Goal: Find specific page/section: Find specific page/section

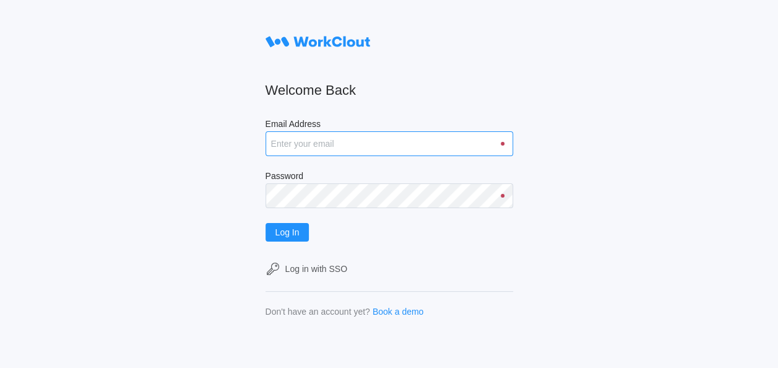
drag, startPoint x: 431, startPoint y: 142, endPoint x: 419, endPoint y: 142, distance: 12.4
click at [431, 142] on input "Email Address" at bounding box center [390, 143] width 248 height 25
type input "[EMAIL_ADDRESS][DOMAIN_NAME]"
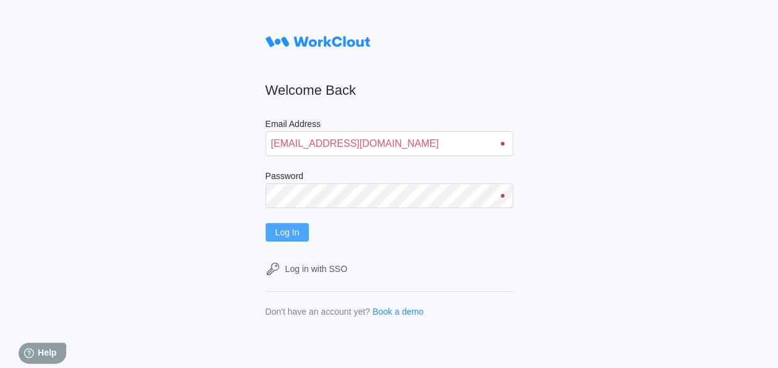
click at [292, 224] on button "Log In" at bounding box center [288, 232] width 44 height 19
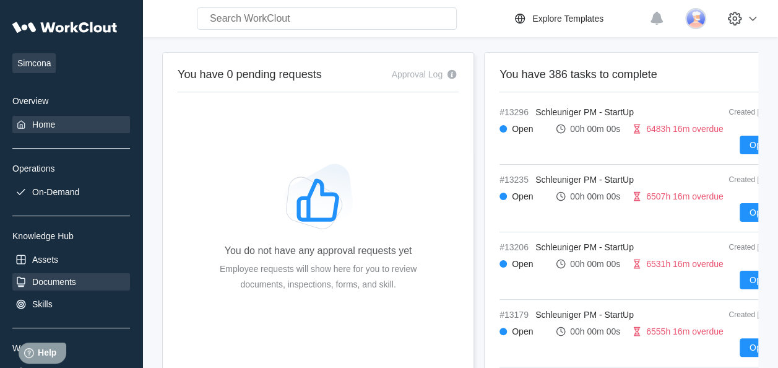
click at [61, 281] on div "Documents" at bounding box center [54, 282] width 44 height 10
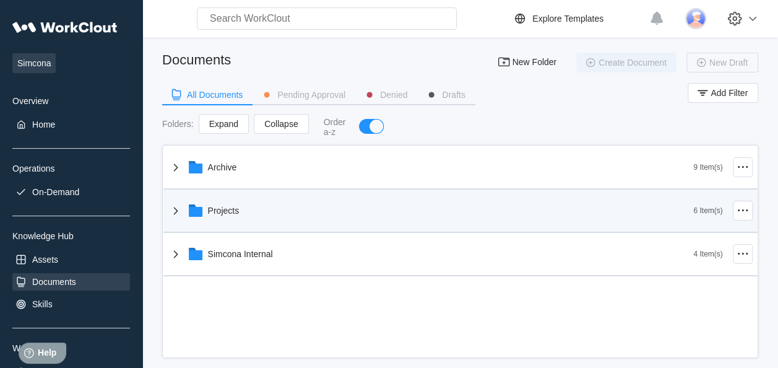
click at [218, 206] on div "Projects" at bounding box center [224, 211] width 32 height 10
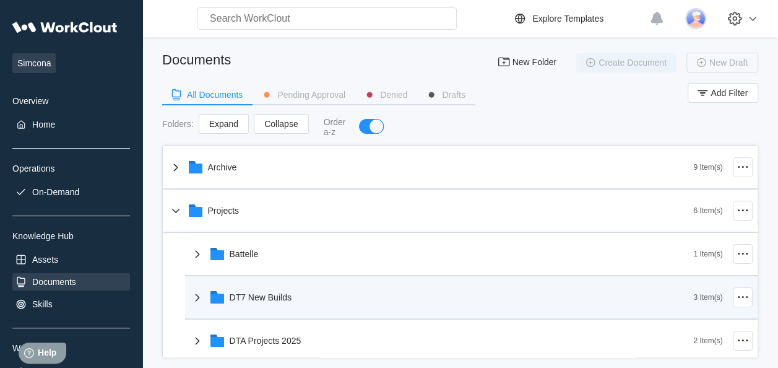
click at [271, 298] on div "DT7 New Builds" at bounding box center [261, 297] width 62 height 10
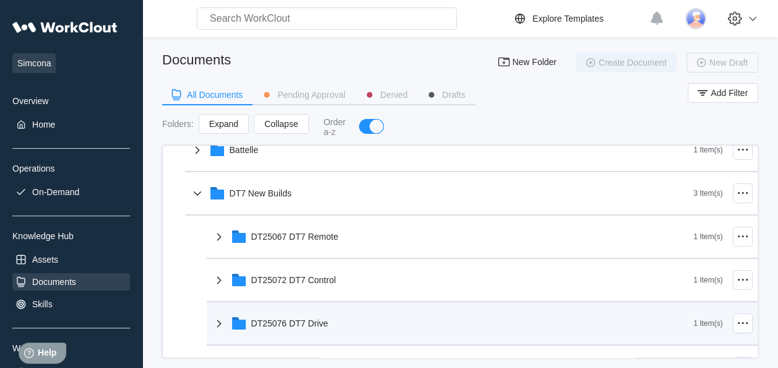
scroll to position [124, 0]
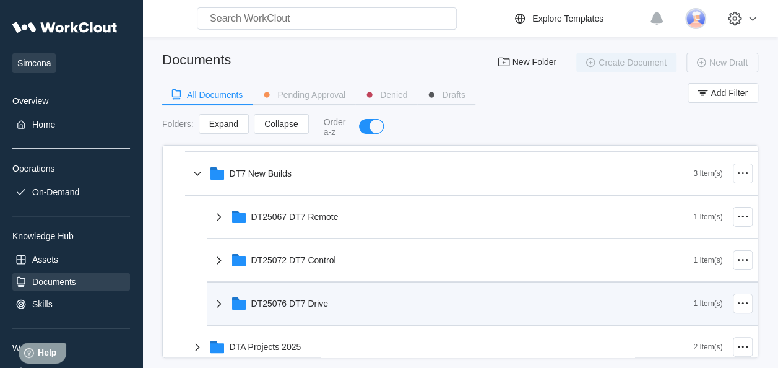
click at [312, 298] on div "DT25076 DT7 Drive" at bounding box center [289, 303] width 77 height 10
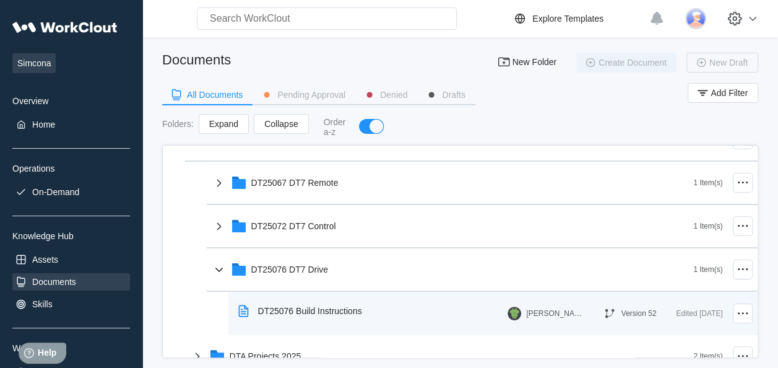
scroll to position [186, 0]
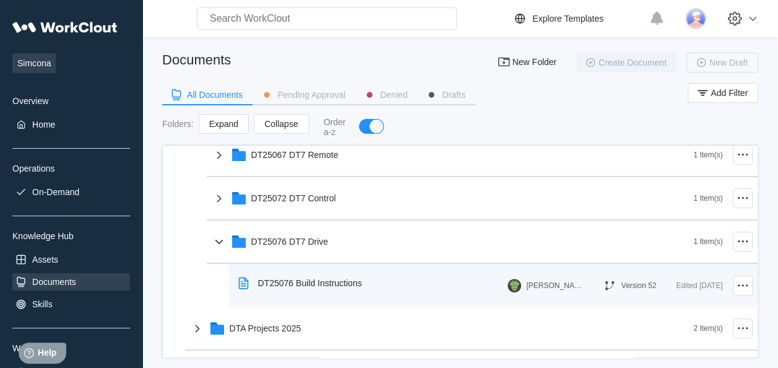
click at [329, 280] on div "DT25076 Build Instructions" at bounding box center [310, 283] width 104 height 10
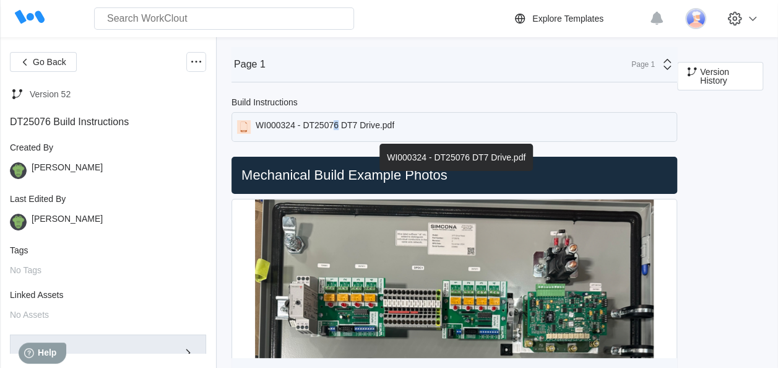
click at [338, 125] on div "WI000324 - DT25076 DT7 Drive.pdf" at bounding box center [325, 127] width 139 height 14
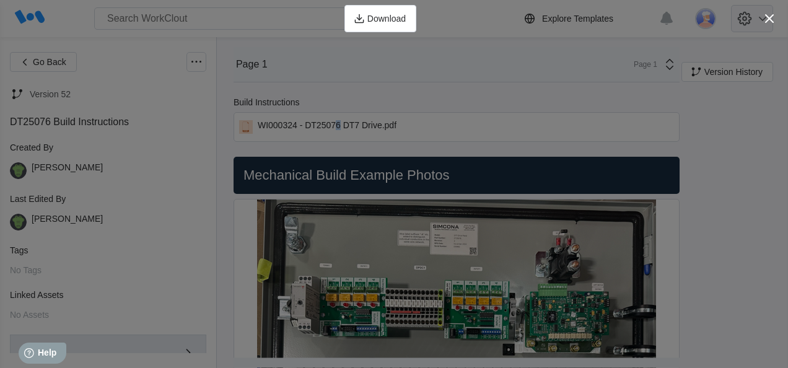
drag, startPoint x: 771, startPoint y: 15, endPoint x: 764, endPoint y: 20, distance: 8.6
click at [771, 15] on icon "button" at bounding box center [769, 18] width 9 height 9
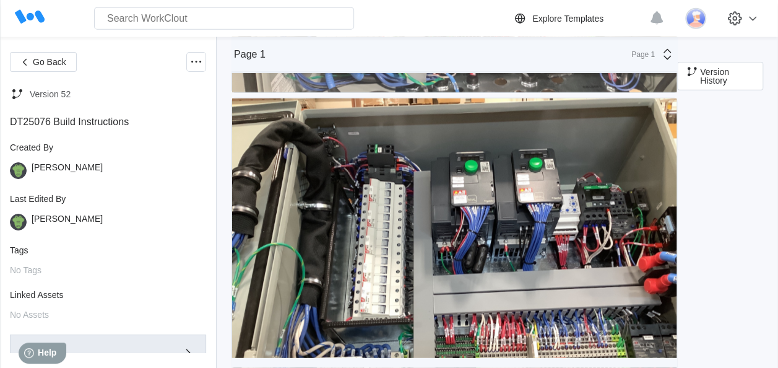
scroll to position [1430, 0]
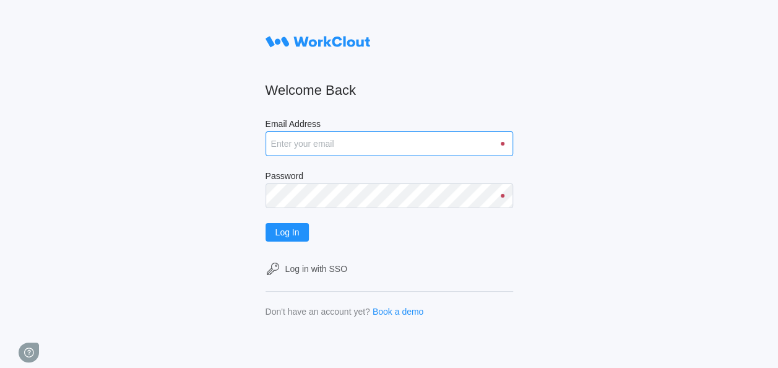
click at [436, 144] on input "Email Address" at bounding box center [390, 143] width 248 height 25
type input "[EMAIL_ADDRESS][DOMAIN_NAME]"
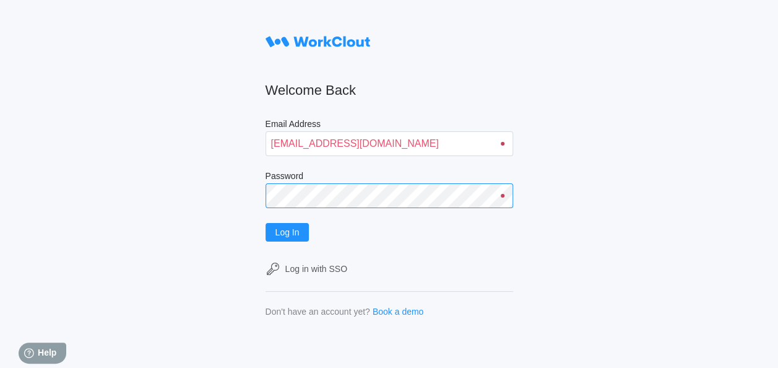
click at [266, 223] on button "Log In" at bounding box center [288, 232] width 44 height 19
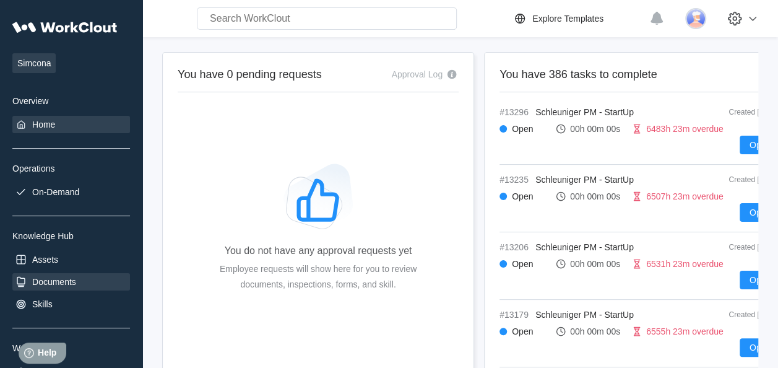
click at [40, 279] on div "Documents" at bounding box center [54, 282] width 44 height 10
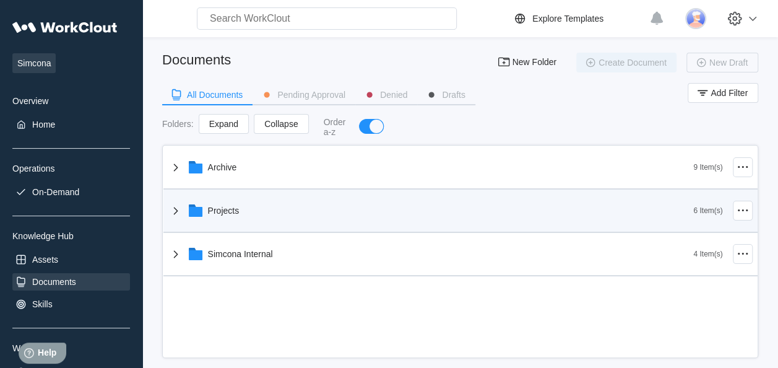
click at [235, 211] on div "Projects" at bounding box center [224, 211] width 32 height 10
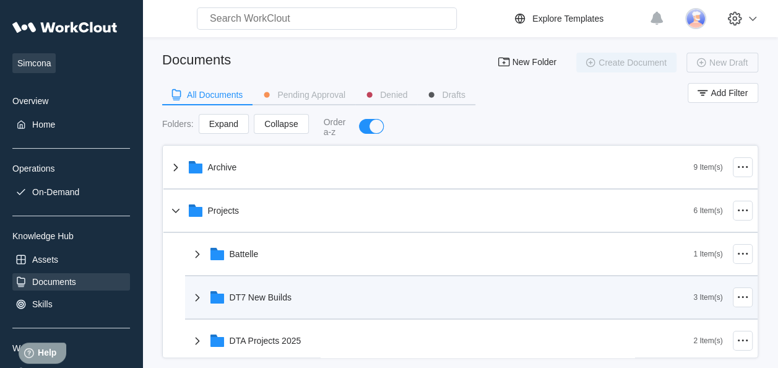
click at [272, 300] on div "DT7 New Builds" at bounding box center [261, 297] width 62 height 10
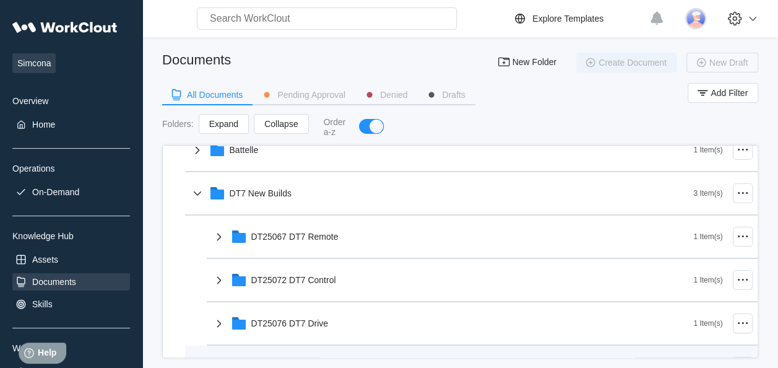
scroll to position [124, 0]
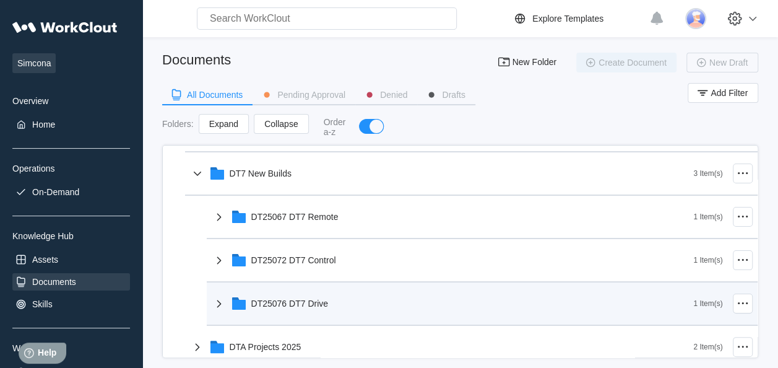
click at [295, 305] on div "DT25076 DT7 Drive" at bounding box center [289, 303] width 77 height 10
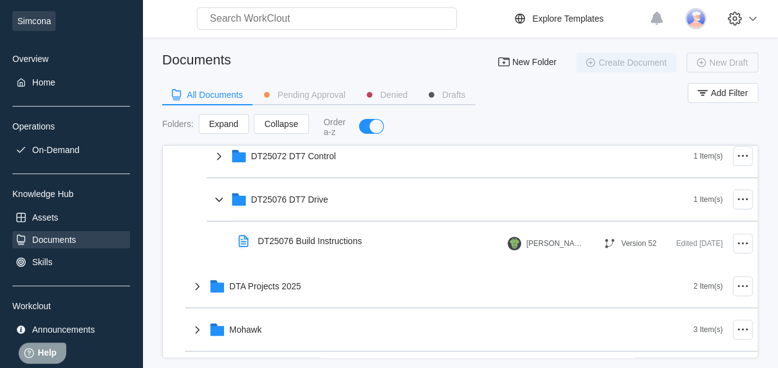
scroll to position [62, 0]
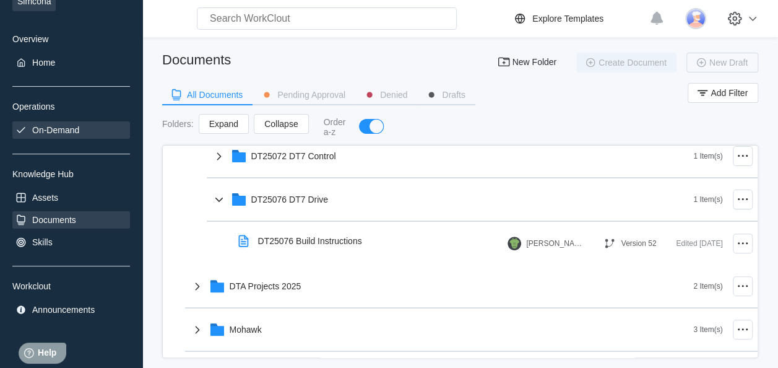
click at [64, 131] on div "On-Demand" at bounding box center [55, 130] width 47 height 10
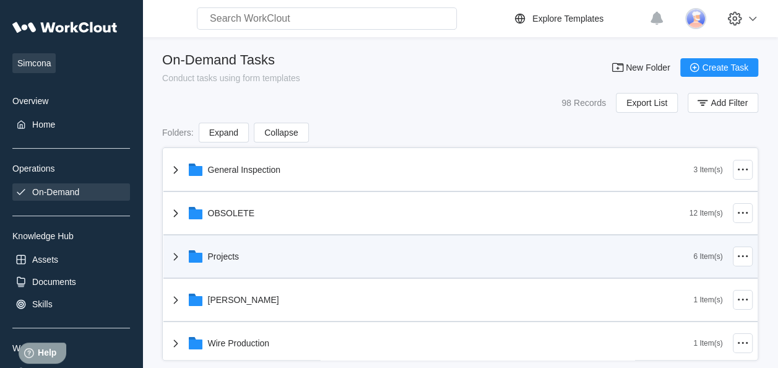
click at [227, 252] on div "Projects" at bounding box center [224, 256] width 32 height 10
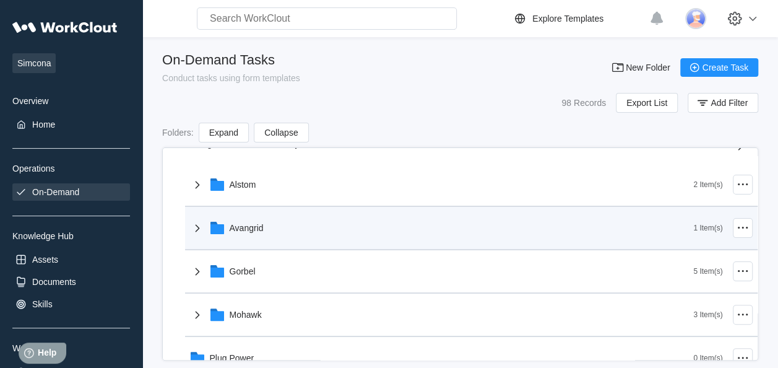
scroll to position [186, 0]
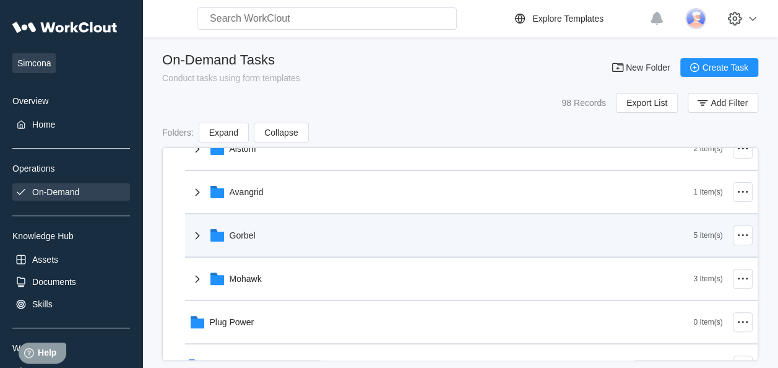
click at [237, 238] on div "Gorbel" at bounding box center [243, 235] width 26 height 10
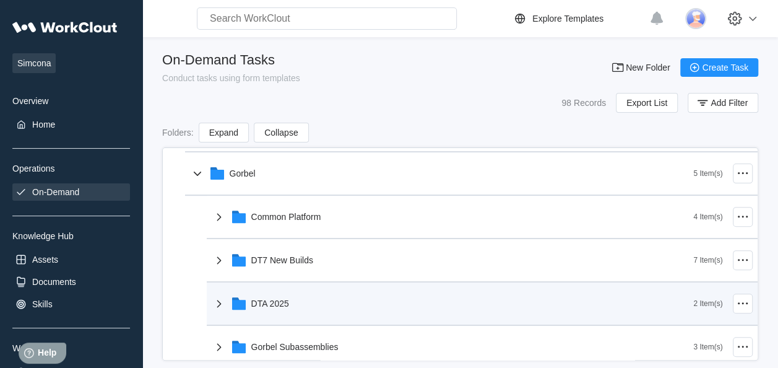
scroll to position [310, 0]
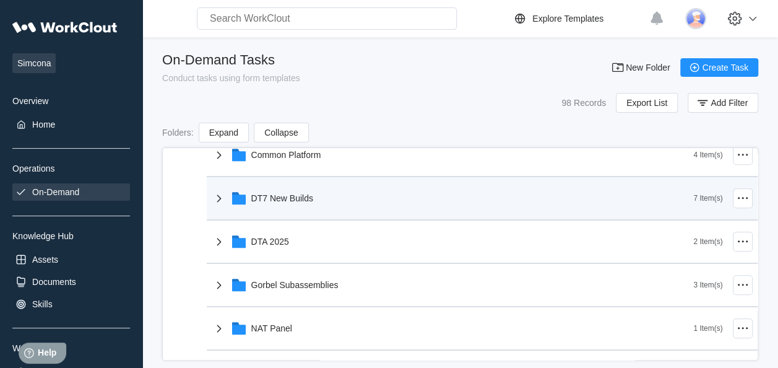
click at [279, 206] on div "DT7 New Builds" at bounding box center [453, 198] width 482 height 32
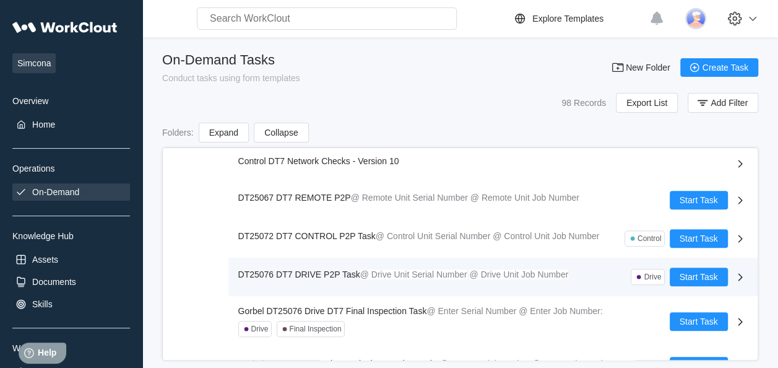
scroll to position [433, 0]
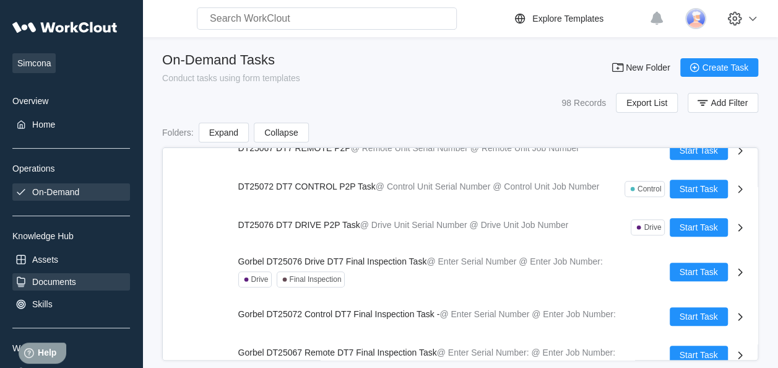
click at [45, 284] on div "Documents" at bounding box center [54, 282] width 44 height 10
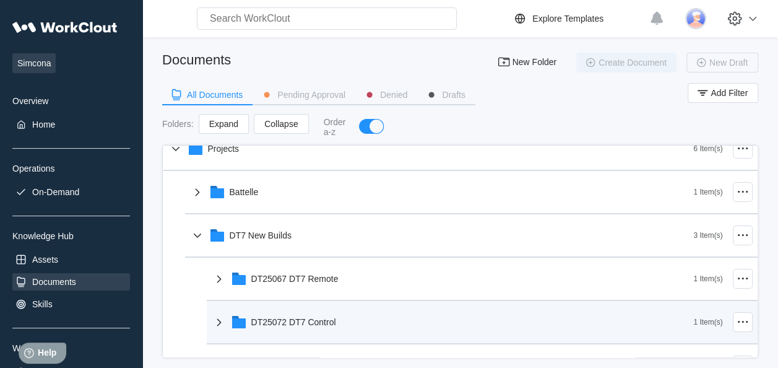
scroll to position [124, 0]
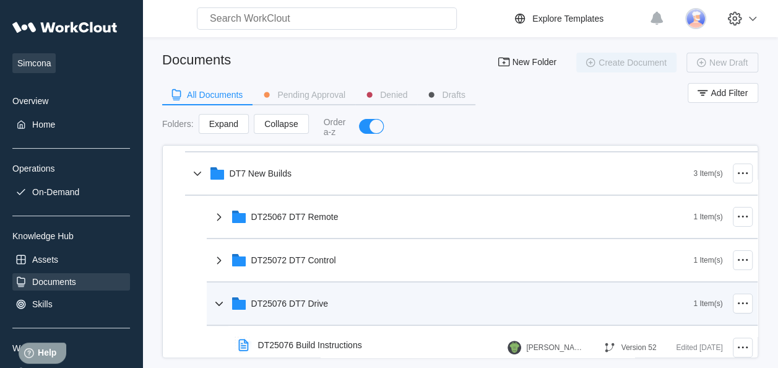
click at [287, 306] on div "DT25076 DT7 Drive" at bounding box center [289, 303] width 77 height 10
